Goal: Information Seeking & Learning: Learn about a topic

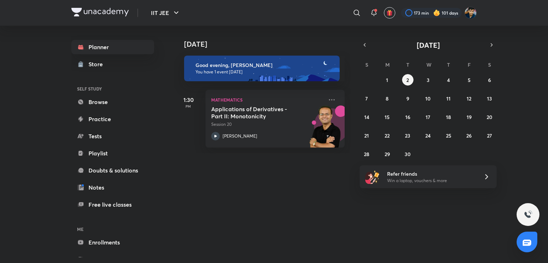
click at [423, 13] on div at bounding box center [431, 13] width 61 height 10
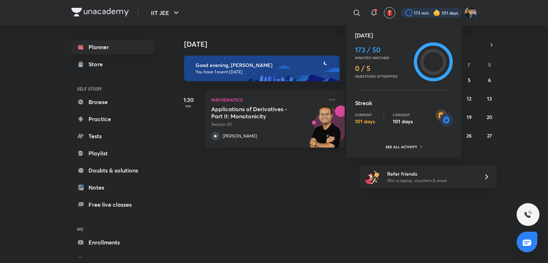
click at [297, 17] on div at bounding box center [274, 131] width 548 height 263
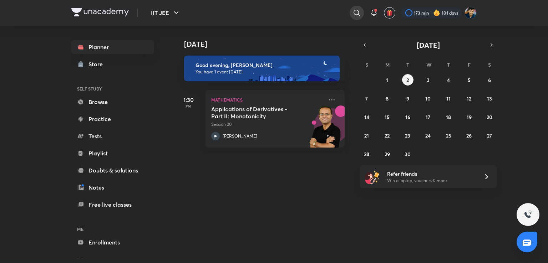
click at [361, 15] on icon at bounding box center [357, 13] width 9 height 9
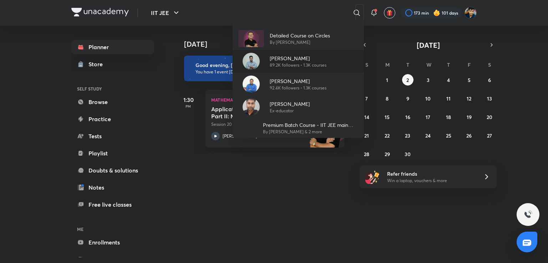
click at [294, 65] on p "89.2K followers • 1.3K courses" at bounding box center [298, 65] width 57 height 6
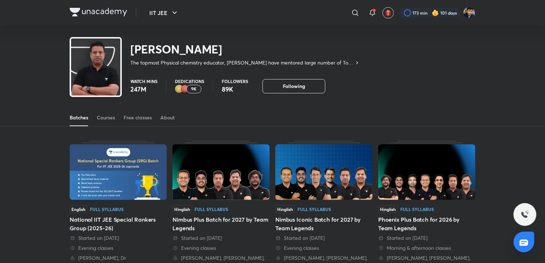
click at [111, 183] on img at bounding box center [118, 173] width 97 height 56
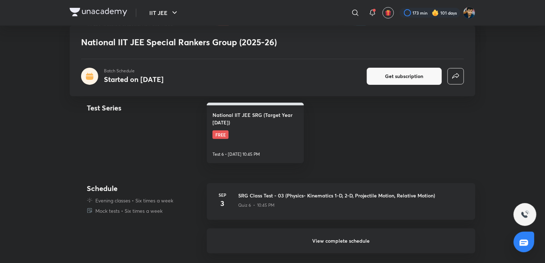
scroll to position [215, 0]
click at [261, 121] on h4 "National IIT JEE SRG (Target Year [DATE])" at bounding box center [255, 118] width 86 height 15
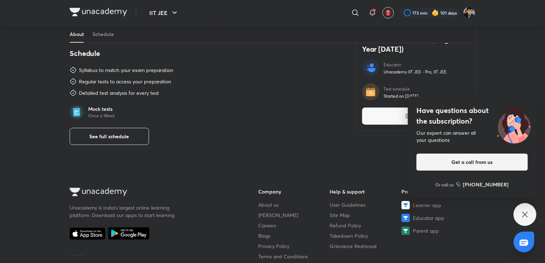
scroll to position [334, 0]
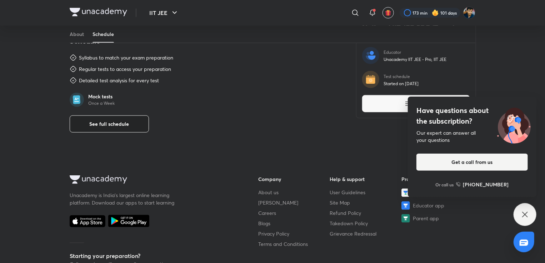
click at [102, 121] on span "See full schedule" at bounding box center [110, 124] width 40 height 7
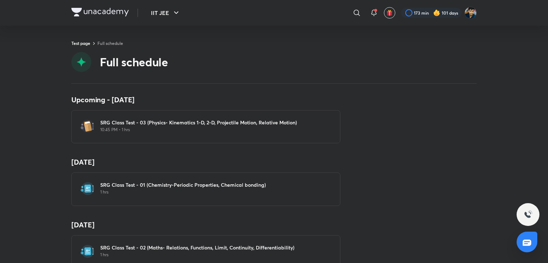
drag, startPoint x: 356, startPoint y: 15, endPoint x: 331, endPoint y: 22, distance: 25.4
click at [331, 22] on div "IIT JEE ​ 173 min 101 days" at bounding box center [274, 13] width 406 height 26
drag, startPoint x: 331, startPoint y: 22, endPoint x: 475, endPoint y: 14, distance: 144.5
click at [475, 14] on div "IIT JEE ​ 173 min 101 days" at bounding box center [274, 13] width 406 height 26
click at [492, 19] on header "IIT JEE ​ 173 min 101 days" at bounding box center [274, 13] width 548 height 26
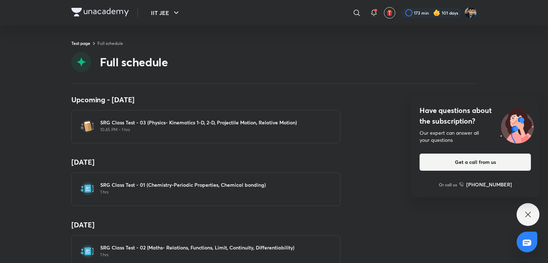
click at [527, 205] on div "Have questions about the subscription? Our expert can answer all your questions…" at bounding box center [528, 214] width 23 height 23
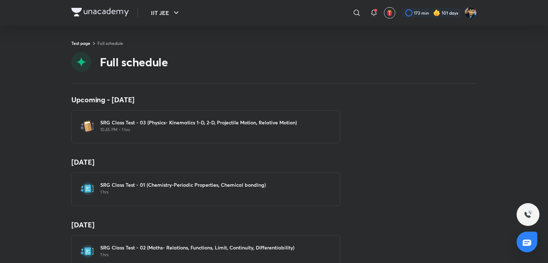
scroll to position [1, 0]
